Goal: Information Seeking & Learning: Learn about a topic

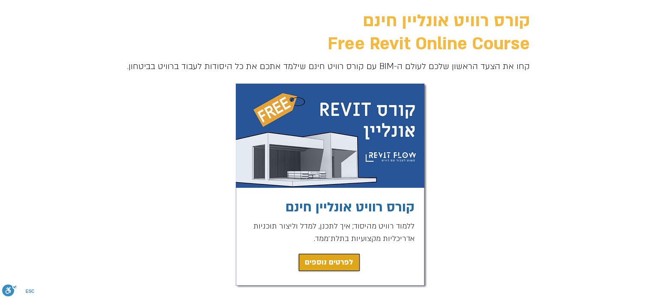
scroll to position [86, 0]
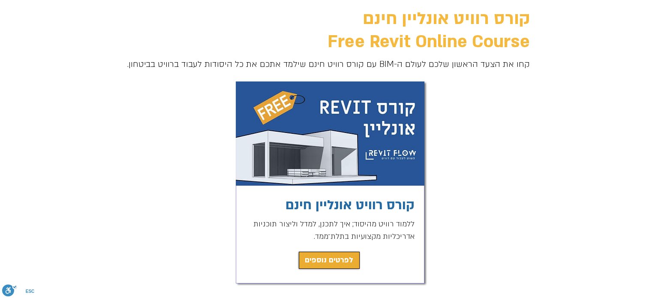
click at [335, 259] on span "לפרטים נוספים" at bounding box center [329, 260] width 48 height 12
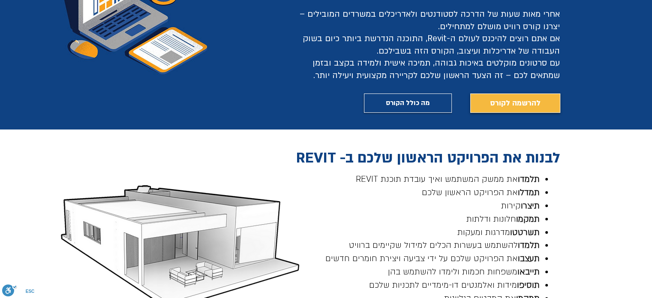
scroll to position [247, 0]
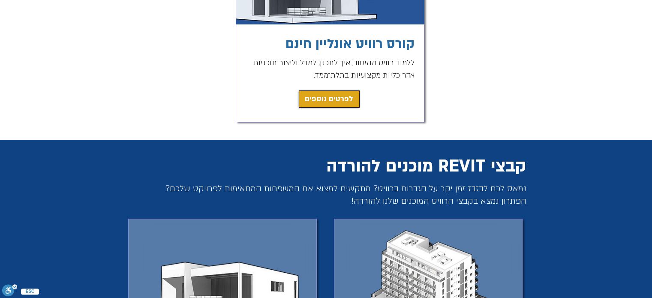
scroll to position [86, 0]
